Goal: Transaction & Acquisition: Obtain resource

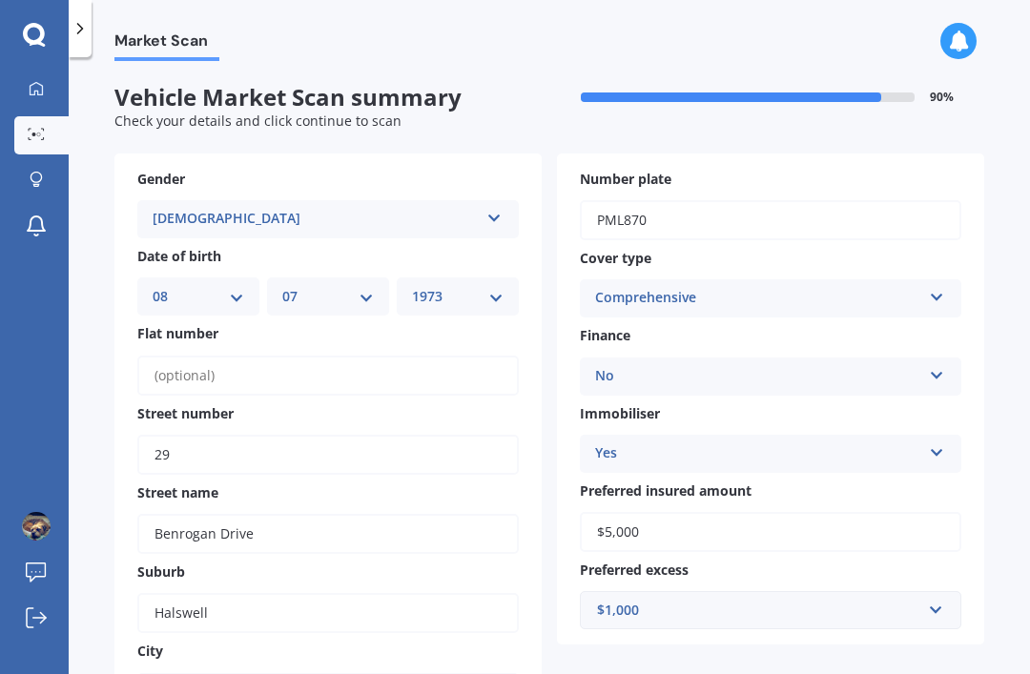
select select "08"
select select "07"
select select "1973"
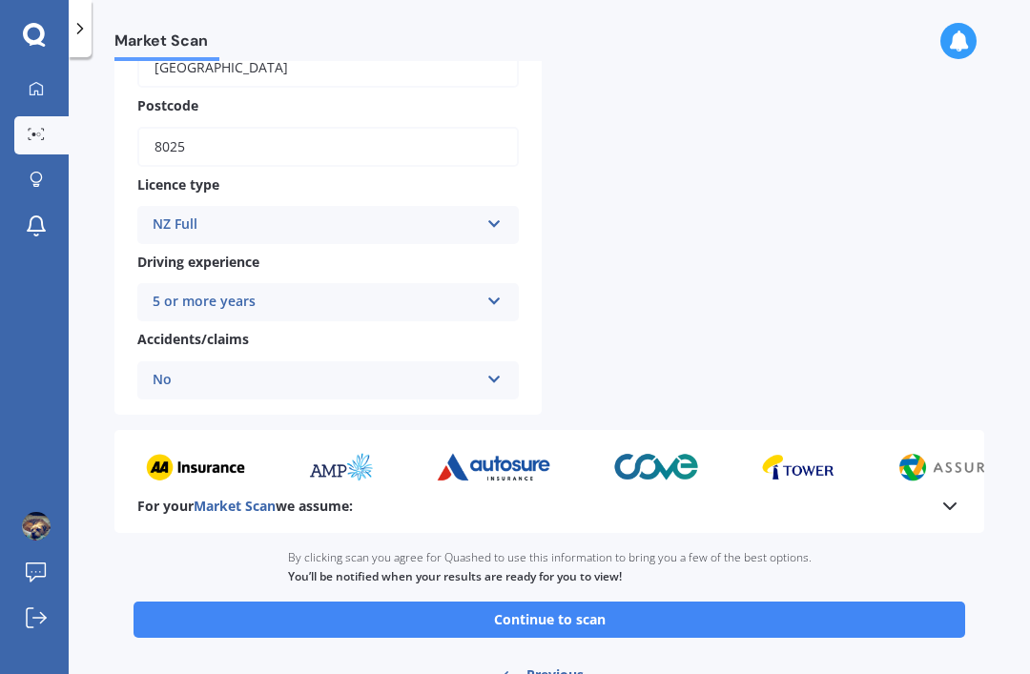
scroll to position [624, 0]
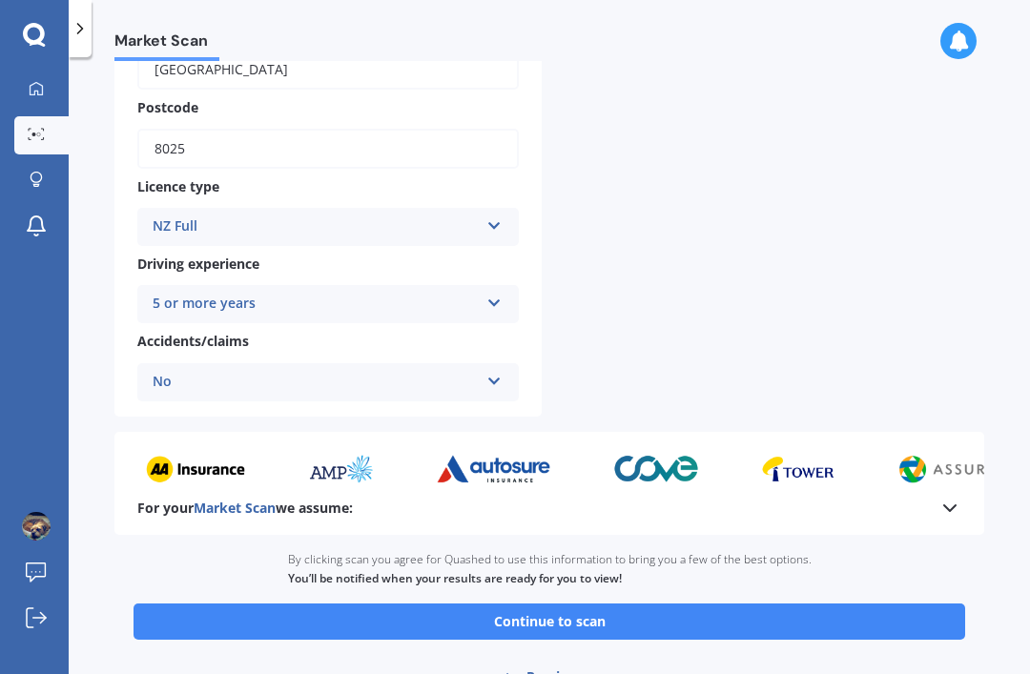
click at [581, 604] on button "Continue to scan" at bounding box center [548, 622] width 831 height 36
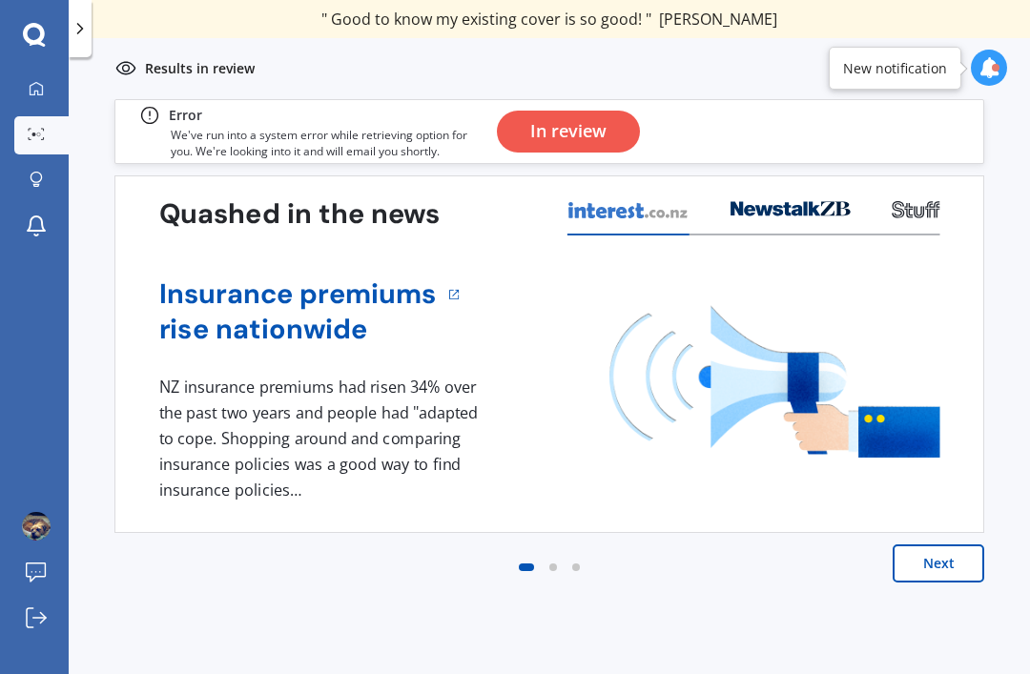
click at [924, 565] on button "Next" at bounding box center [938, 563] width 92 height 38
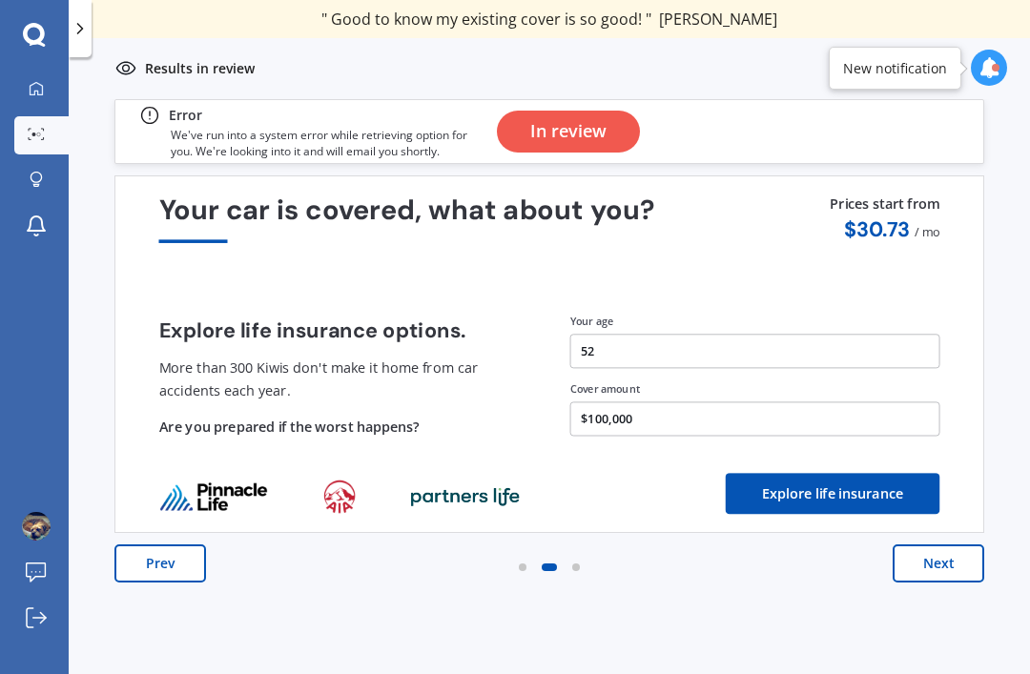
click at [938, 575] on button "Next" at bounding box center [938, 563] width 92 height 38
click at [950, 573] on button "Next" at bounding box center [938, 563] width 92 height 38
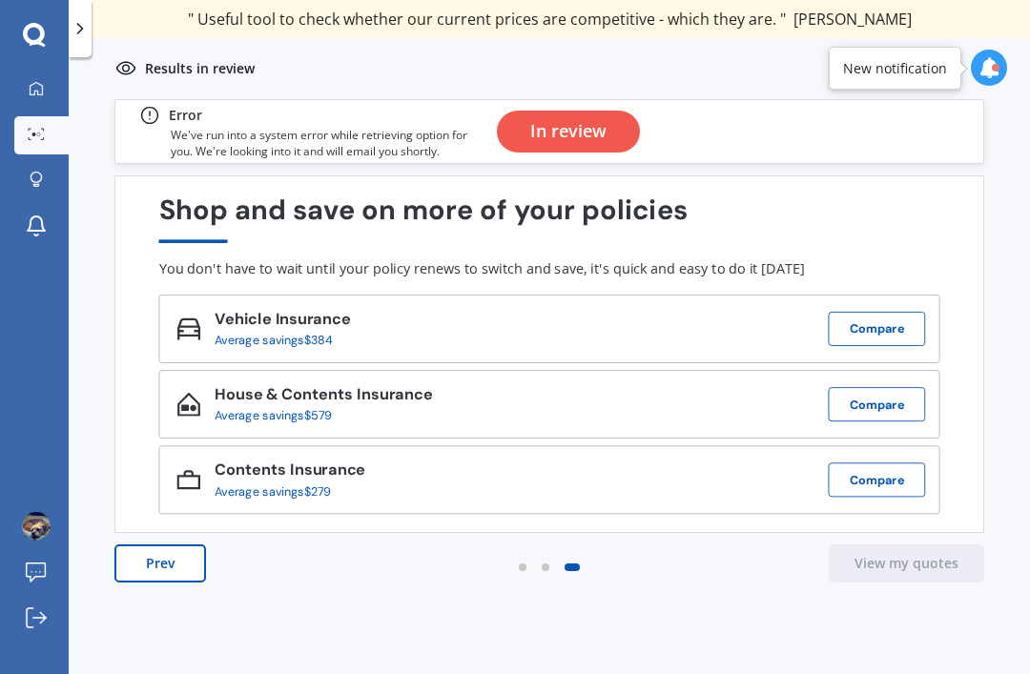
click at [574, 133] on div "In review" at bounding box center [568, 132] width 76 height 42
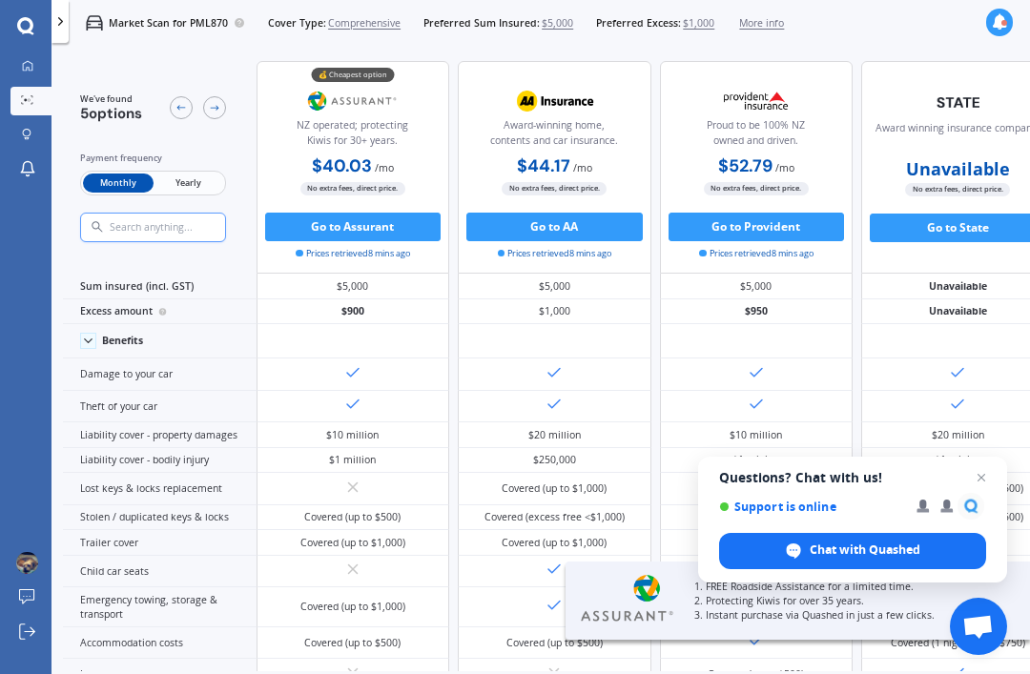
click at [193, 179] on span "Yearly" at bounding box center [188, 183] width 70 height 19
